Goal: Download file/media

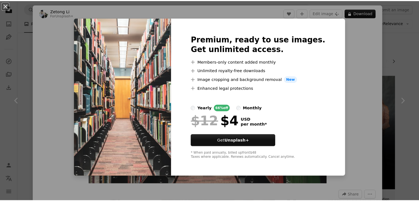
scroll to position [411, 0]
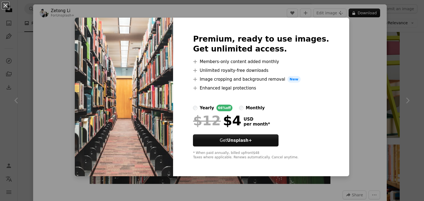
click at [359, 62] on div "An X shape Premium, ready to use images. Get unlimited access. A plus sign Memb…" at bounding box center [212, 100] width 424 height 201
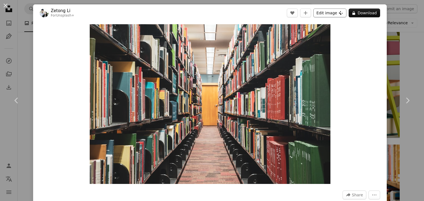
click at [328, 11] on button "Edit image Plus sign for Unsplash+" at bounding box center [329, 13] width 33 height 9
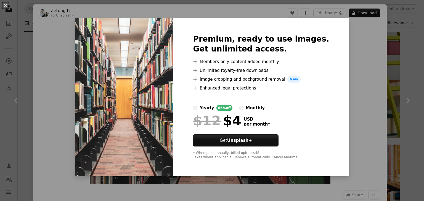
click at [352, 80] on div "An X shape Premium, ready to use images. Get unlimited access. A plus sign Memb…" at bounding box center [212, 100] width 424 height 201
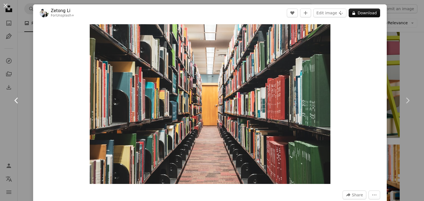
click at [17, 102] on icon at bounding box center [16, 101] width 4 height 6
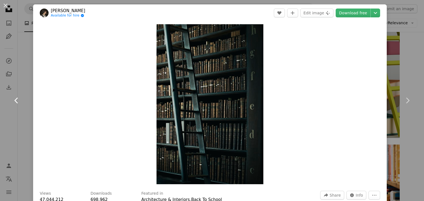
click at [17, 102] on icon at bounding box center [16, 101] width 4 height 6
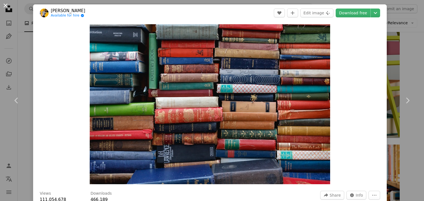
click at [5, 6] on button "An X shape" at bounding box center [5, 5] width 7 height 7
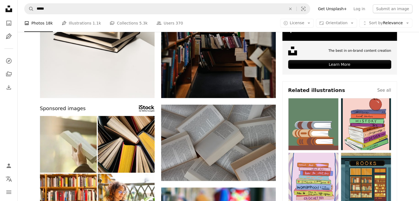
scroll to position [223, 0]
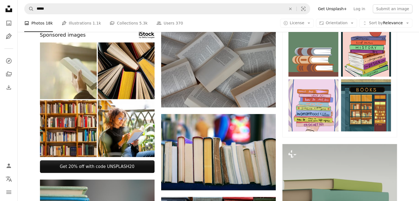
click at [73, 133] on img at bounding box center [68, 128] width 57 height 57
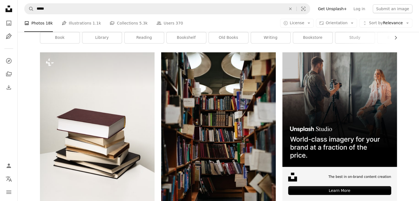
scroll to position [0, 0]
